Goal: Information Seeking & Learning: Learn about a topic

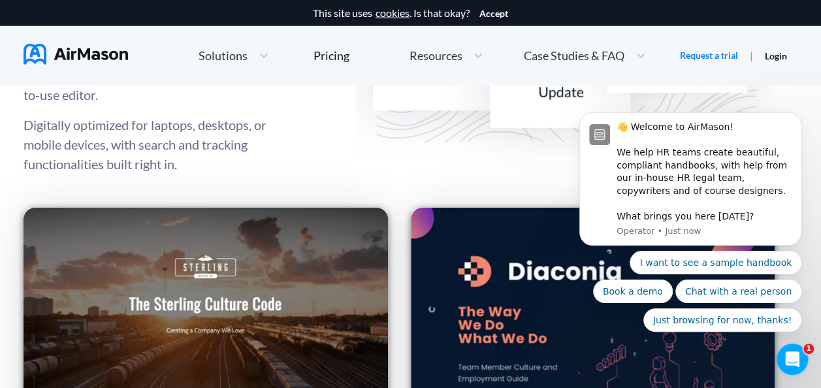
scroll to position [1803, 0]
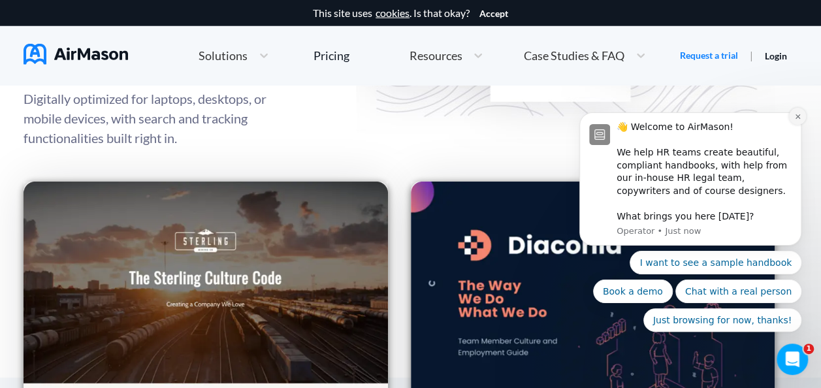
click at [798, 116] on icon "Dismiss notification" at bounding box center [797, 116] width 7 height 7
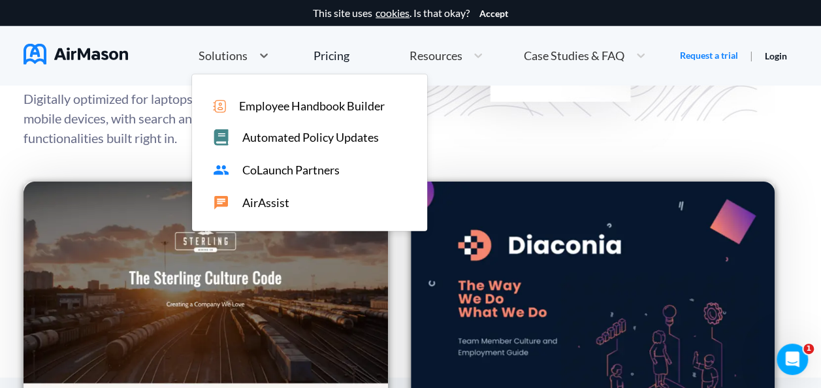
scroll to position [1440, 0]
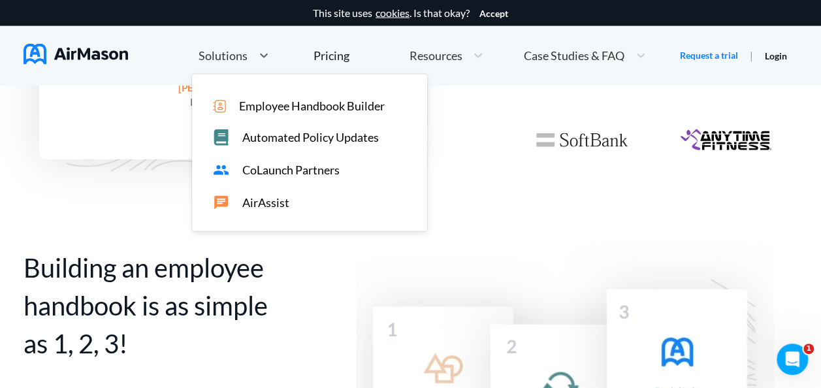
click at [248, 63] on div "Solutions" at bounding box center [222, 56] width 60 height 16
click at [297, 105] on span "Employee Handbook Builder" at bounding box center [312, 106] width 146 height 14
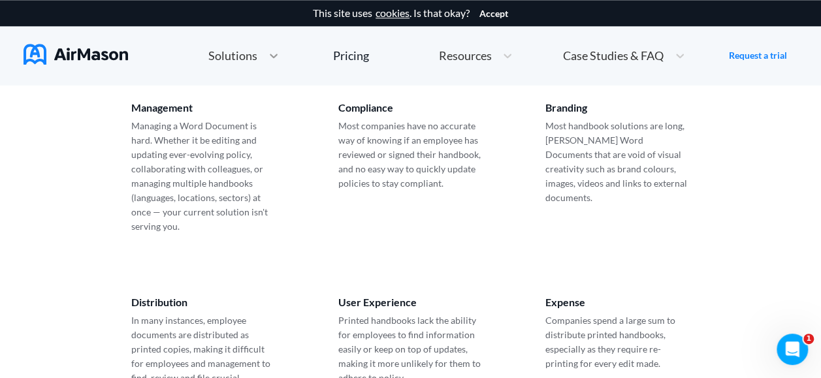
scroll to position [432, 0]
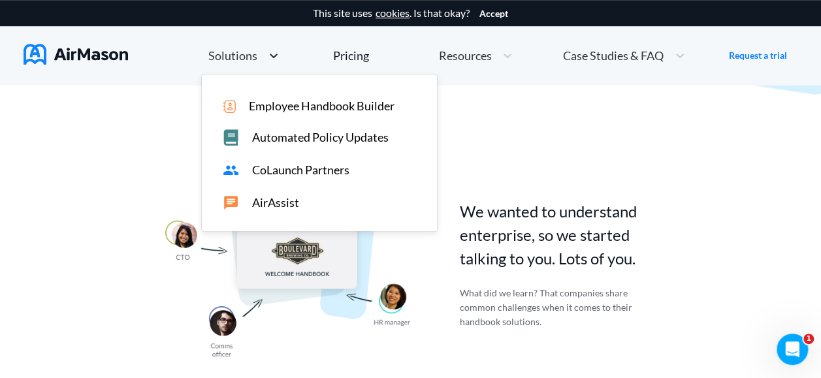
click at [262, 59] on div at bounding box center [274, 55] width 24 height 13
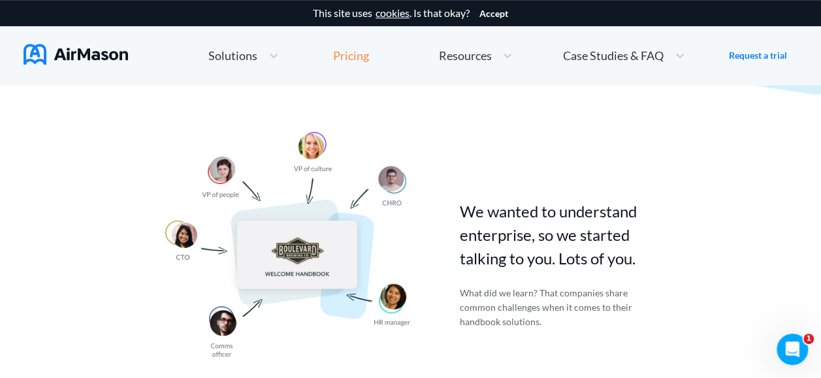
click at [351, 57] on div "Pricing" at bounding box center [351, 56] width 36 height 12
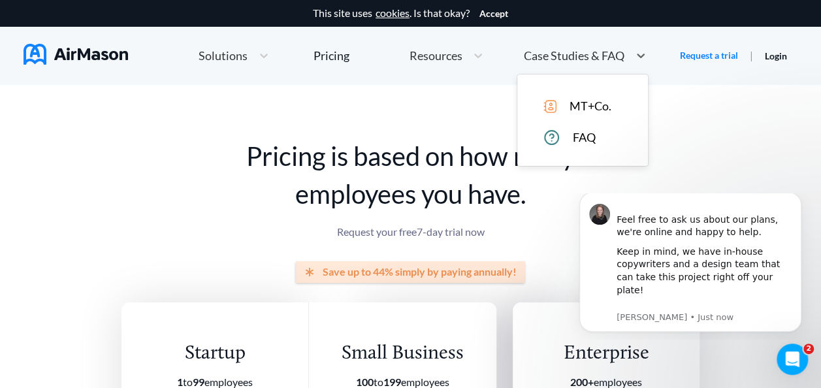
click at [550, 58] on span "Case Studies & FAQ" at bounding box center [574, 56] width 101 height 12
click at [594, 109] on span "MT+Co." at bounding box center [591, 106] width 42 height 14
click at [795, 200] on icon "Dismiss notification" at bounding box center [797, 196] width 7 height 7
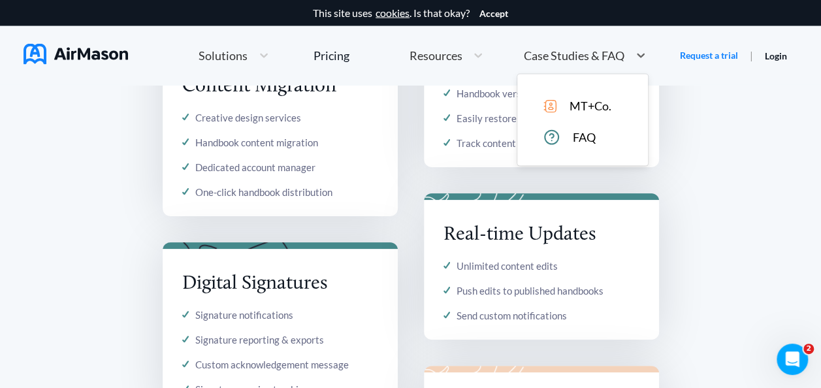
scroll to position [996, 0]
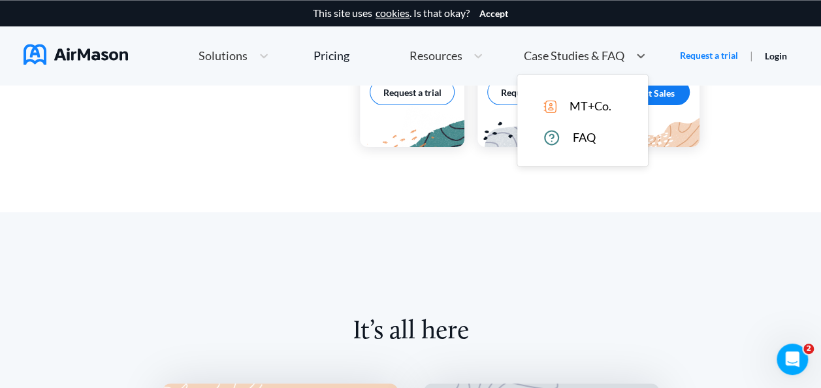
click at [567, 56] on span "Case Studies & FAQ" at bounding box center [574, 56] width 101 height 12
click at [577, 141] on span "FAQ" at bounding box center [584, 138] width 23 height 14
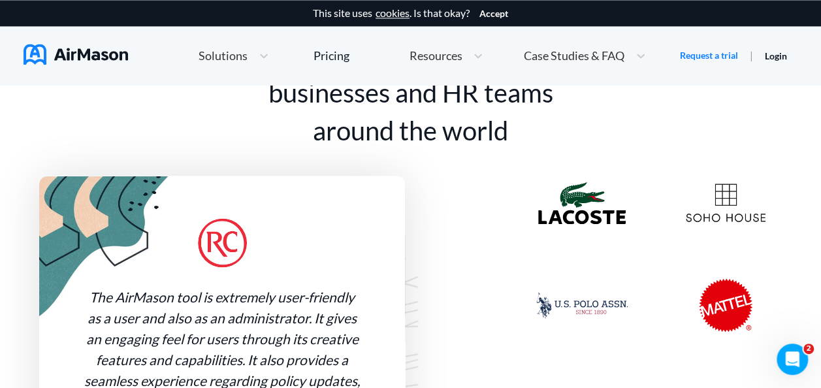
scroll to position [6112, 0]
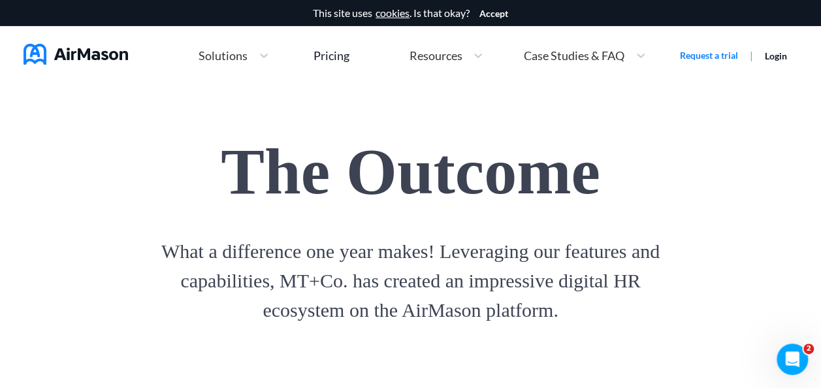
scroll to position [2299, 0]
